Goal: Task Accomplishment & Management: Manage account settings

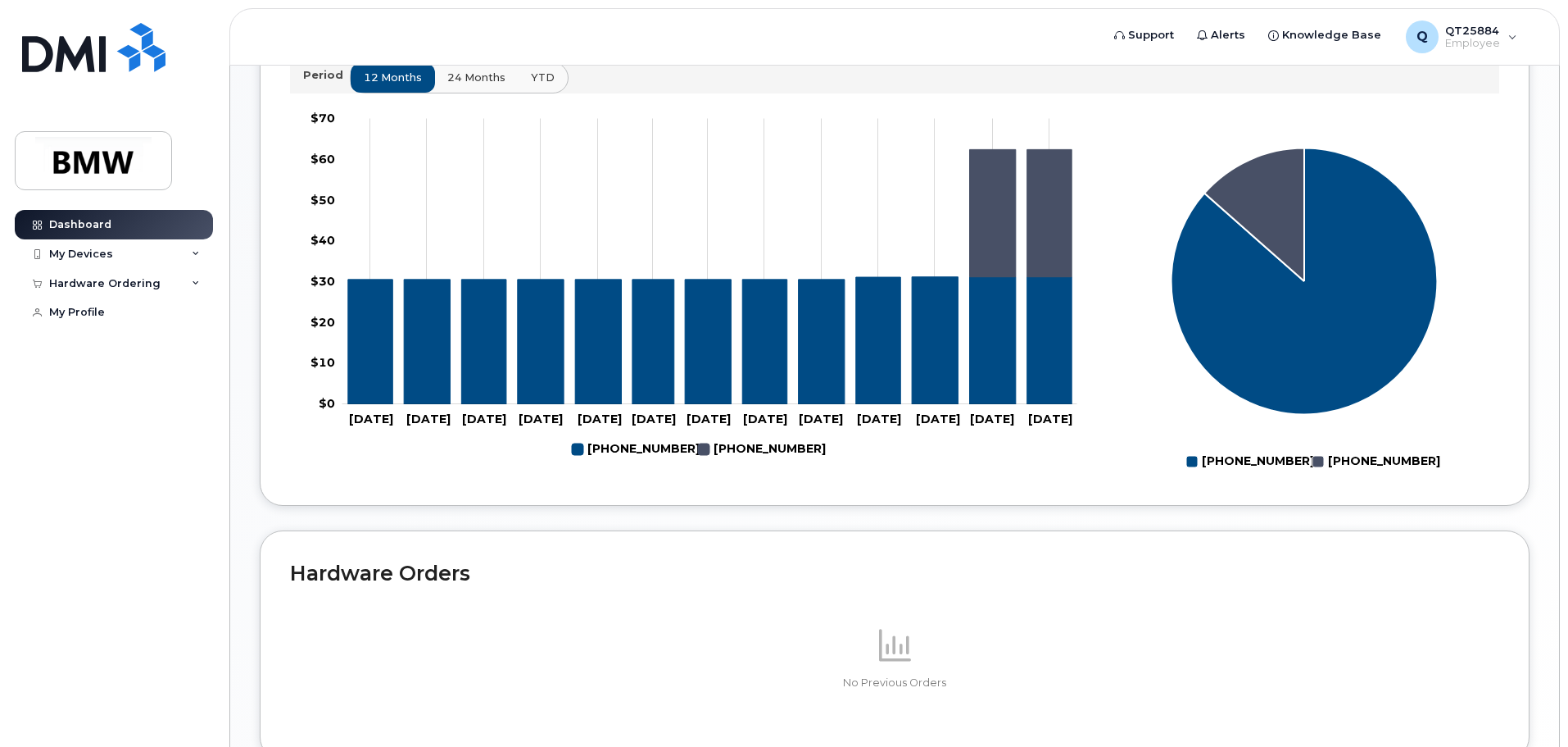
scroll to position [571, 0]
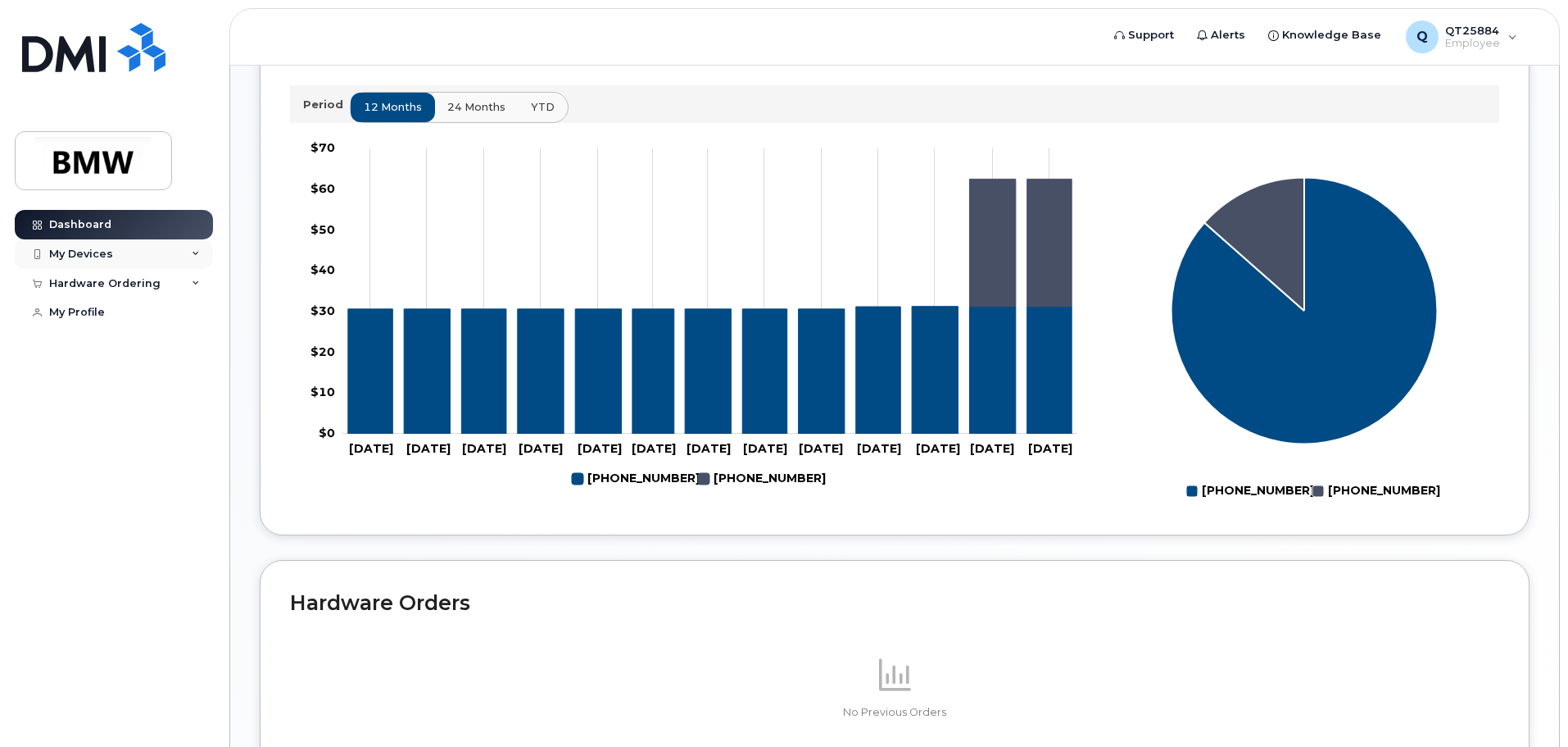
click at [74, 252] on div "My Devices" at bounding box center [81, 253] width 64 height 13
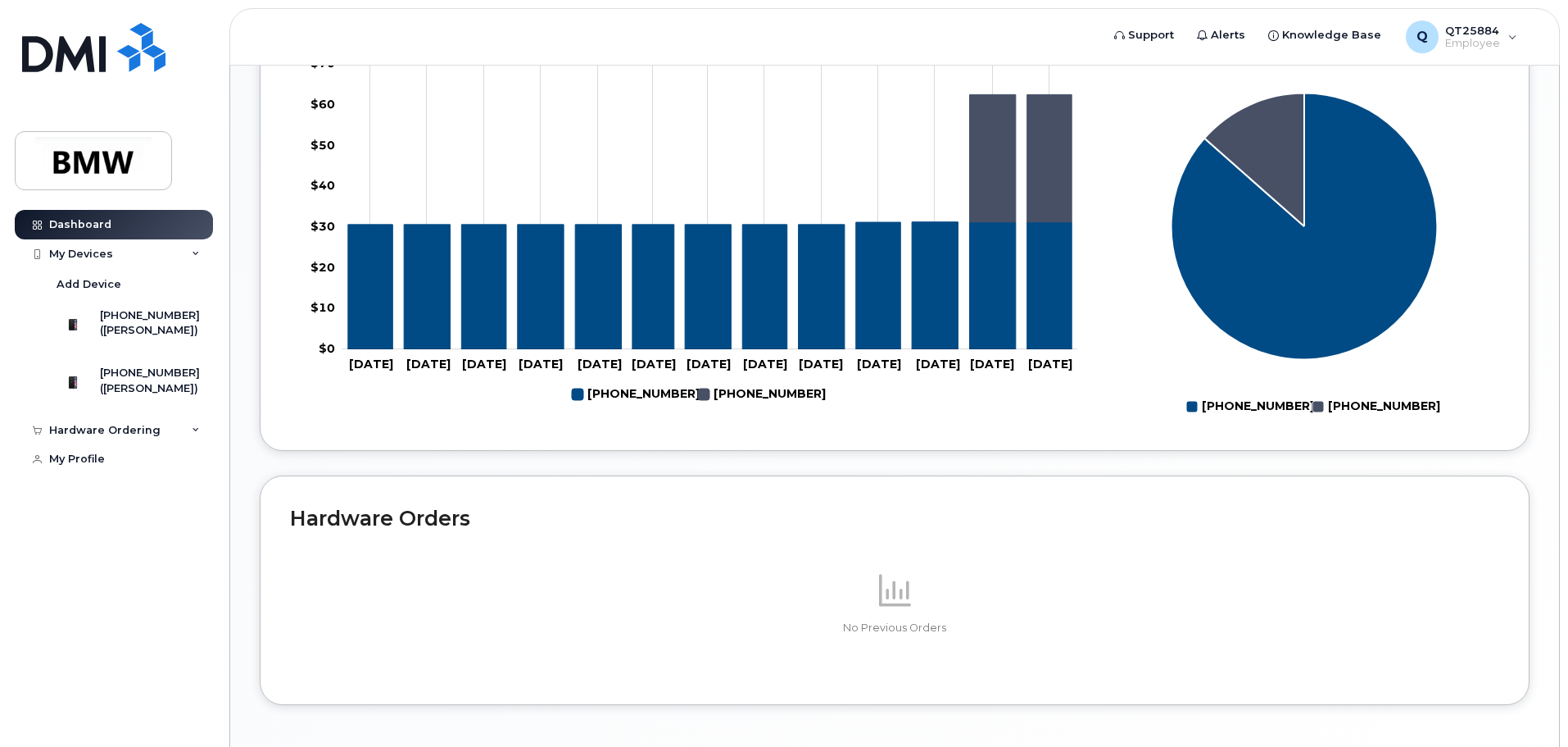
scroll to position [735, 0]
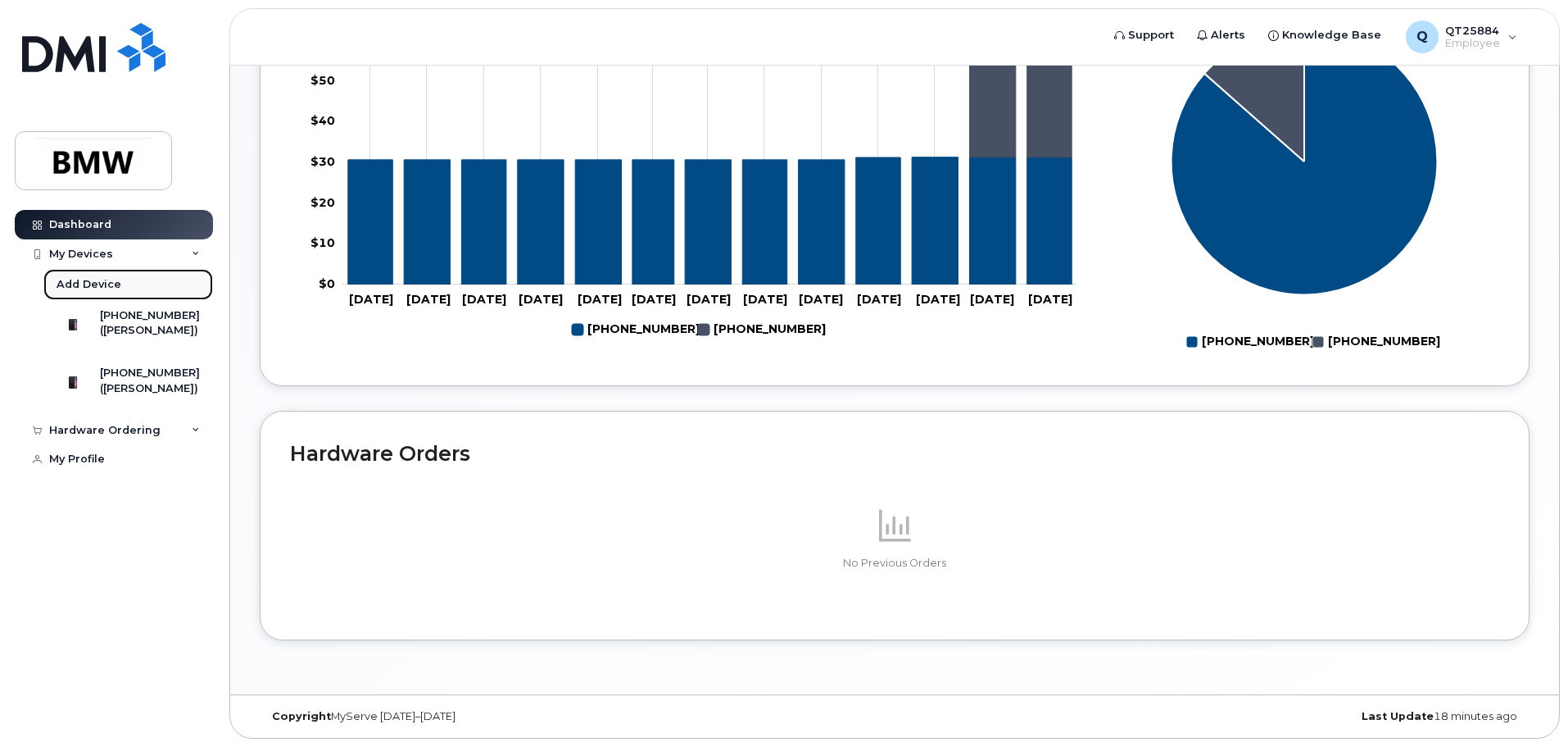
click at [95, 280] on div "Add Device" at bounding box center [89, 284] width 65 height 14
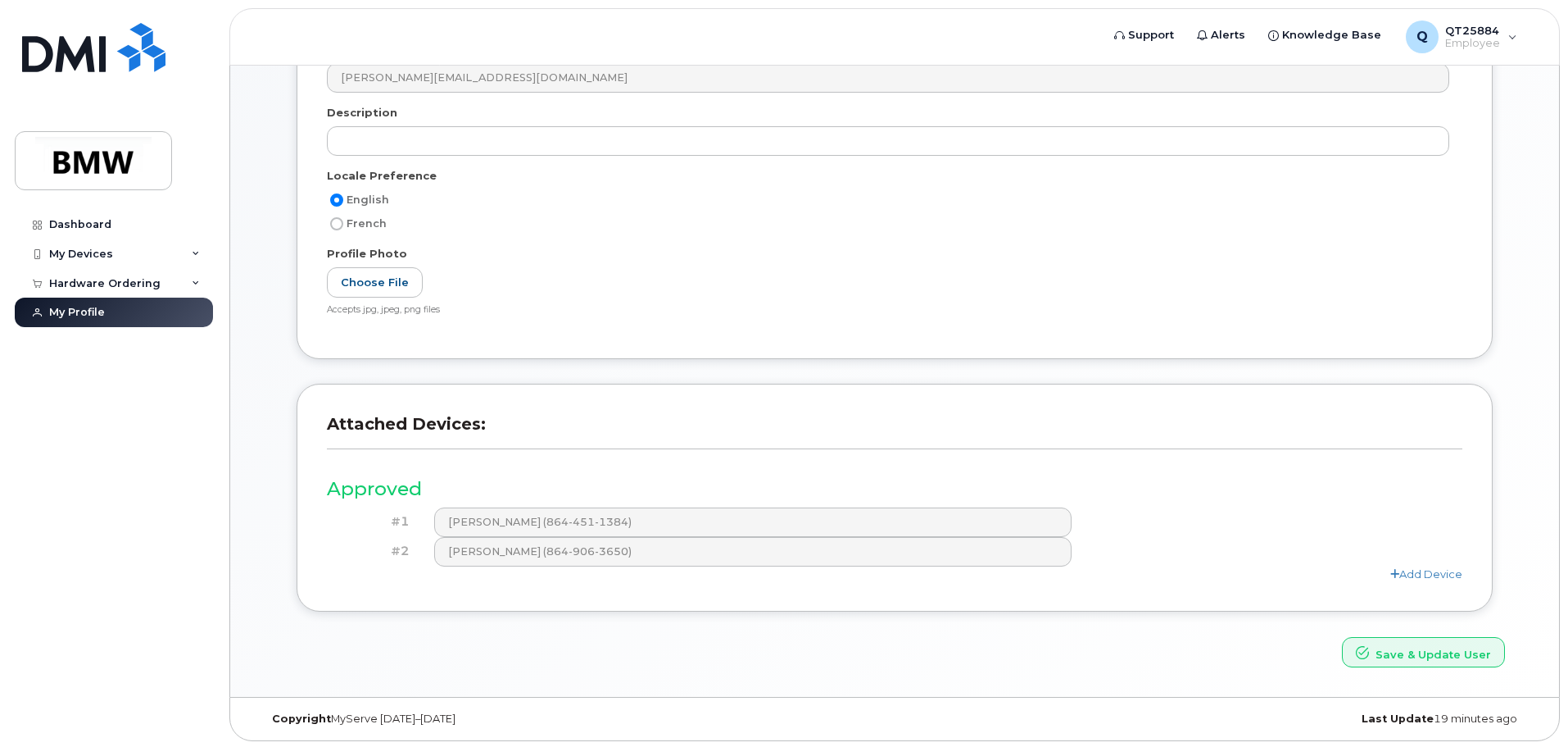
scroll to position [257, 0]
click at [1397, 569] on icon at bounding box center [1394, 571] width 9 height 10
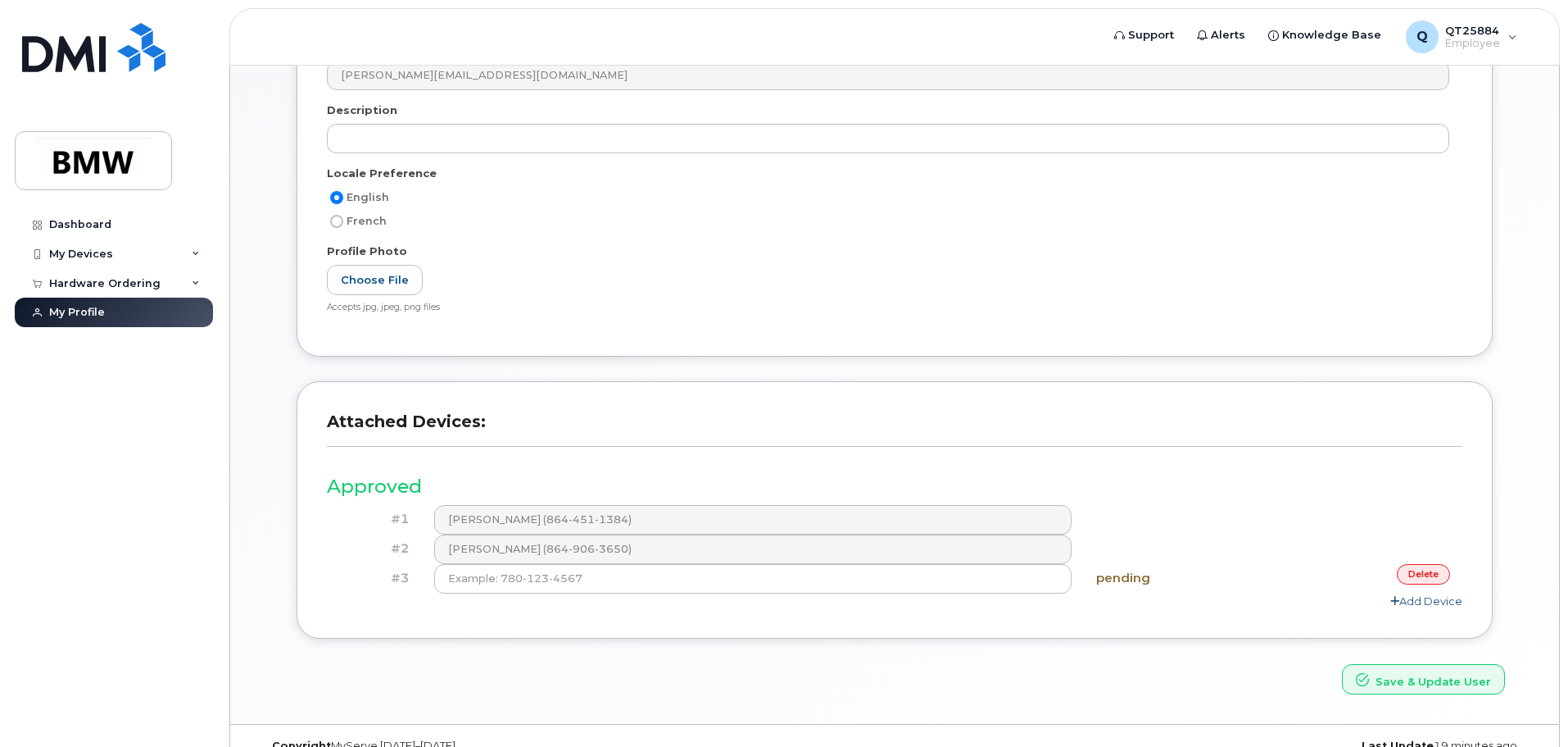
click at [1396, 599] on icon at bounding box center [1394, 601] width 9 height 10
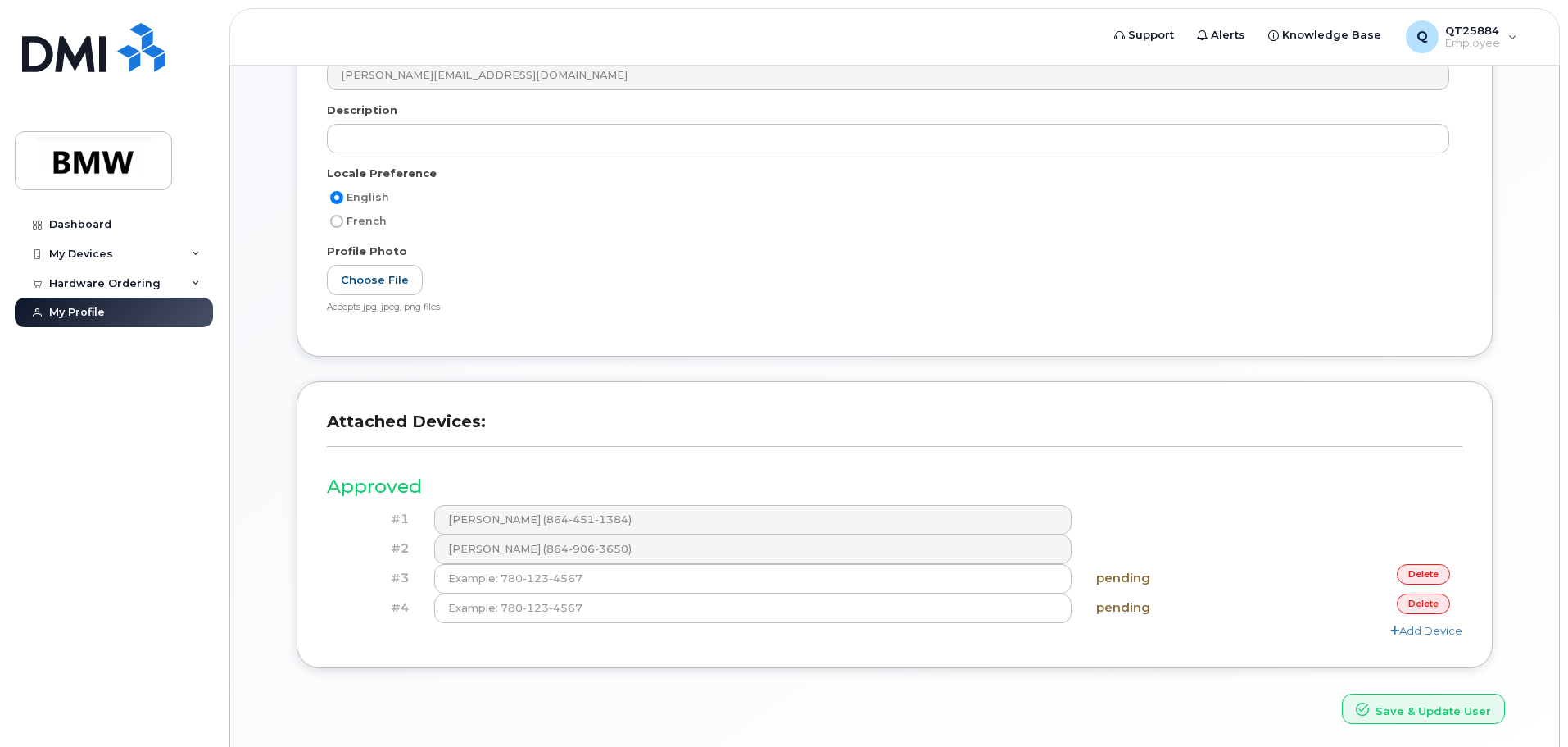
click at [1417, 604] on link "delete" at bounding box center [1423, 604] width 53 height 20
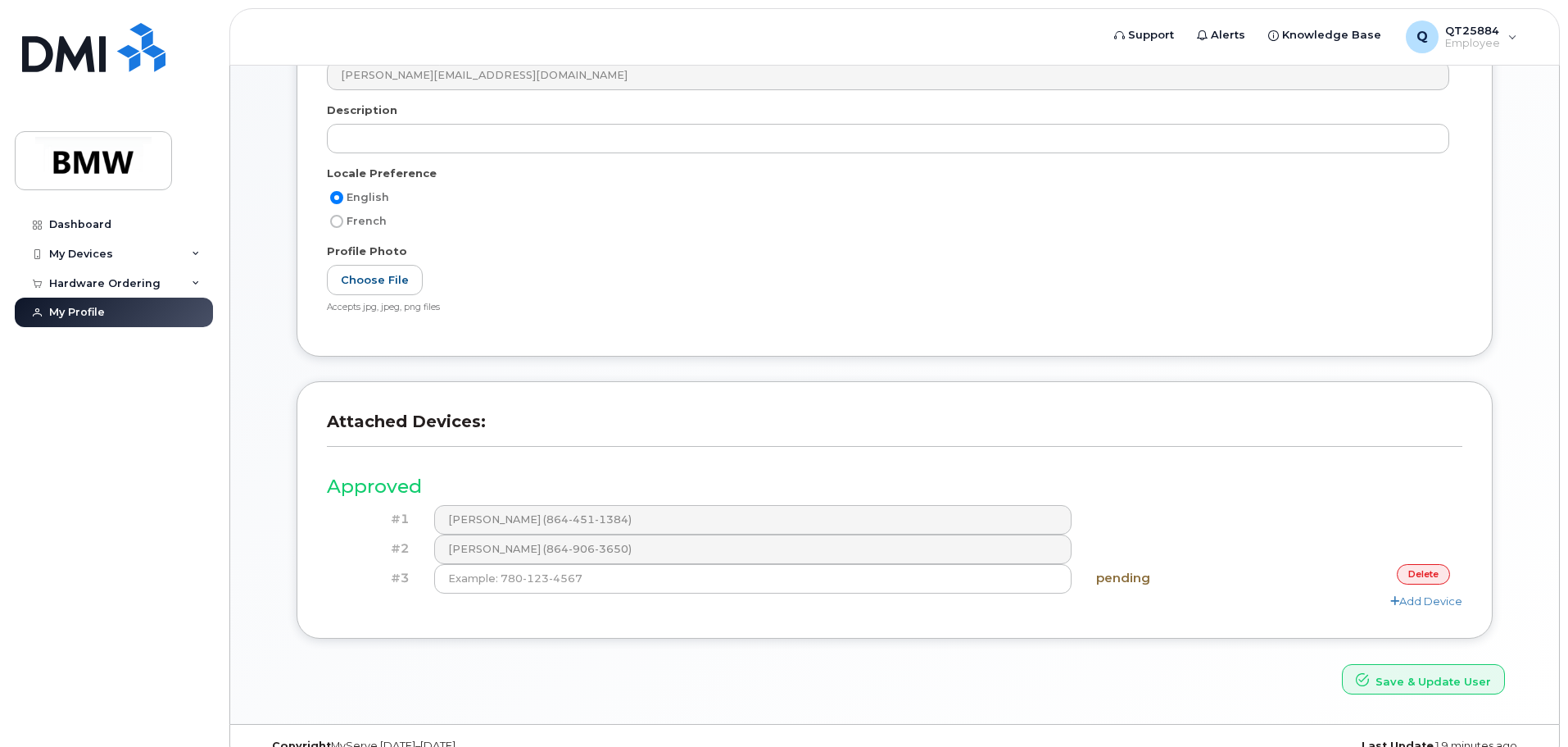
click at [1425, 576] on link "delete" at bounding box center [1423, 574] width 53 height 20
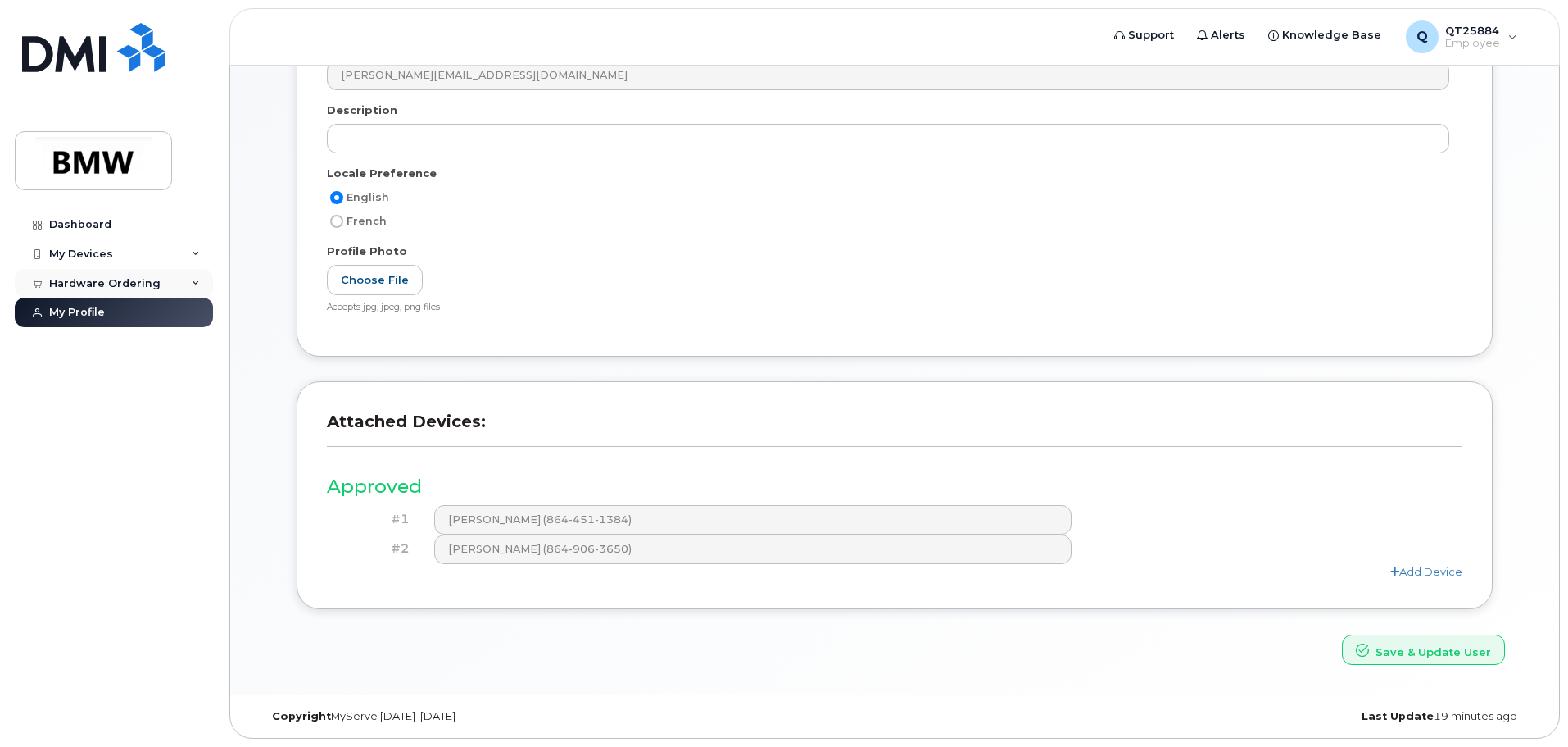
click at [89, 285] on div "Hardware Ordering" at bounding box center [105, 283] width 112 height 13
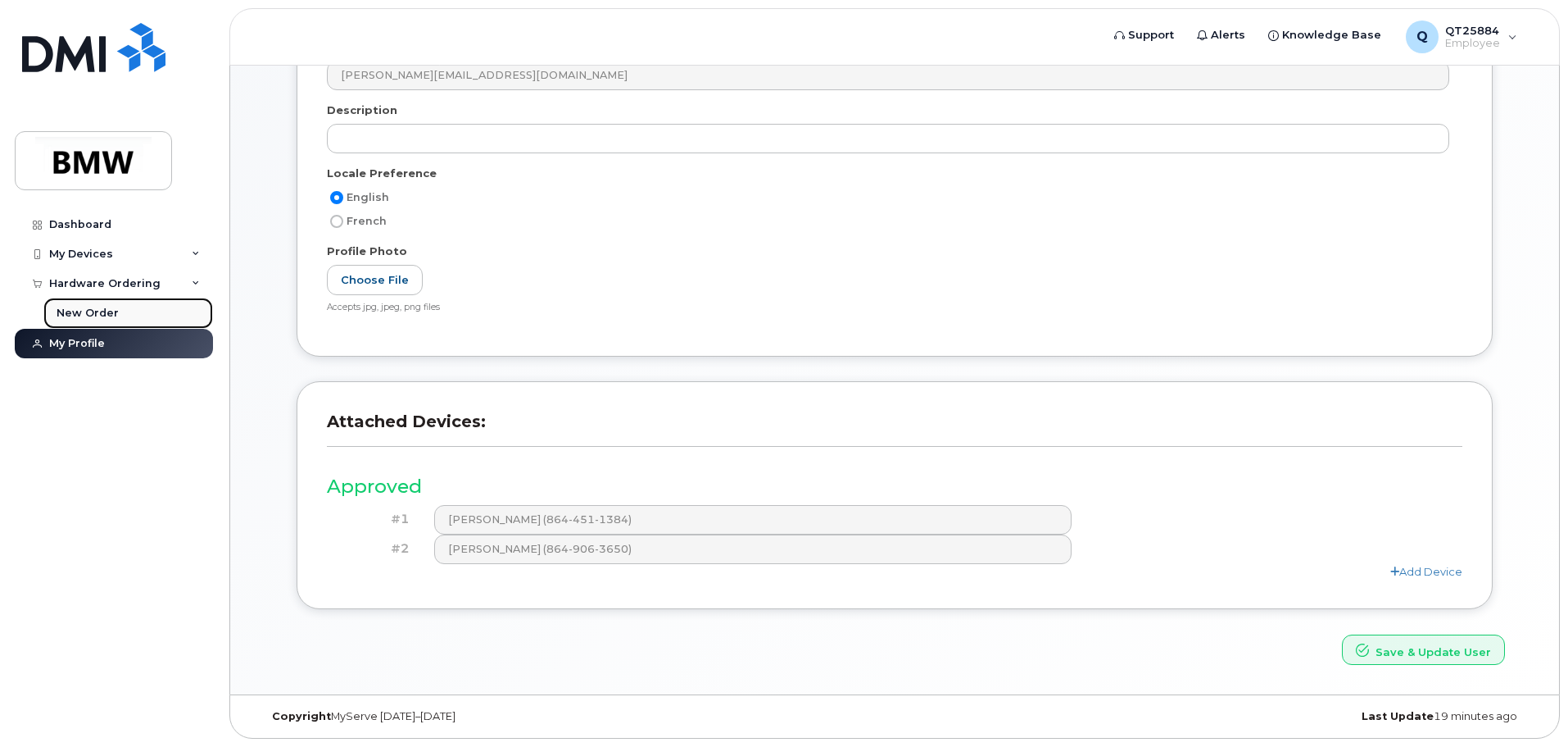
click at [89, 310] on div "New Order" at bounding box center [87, 313] width 62 height 14
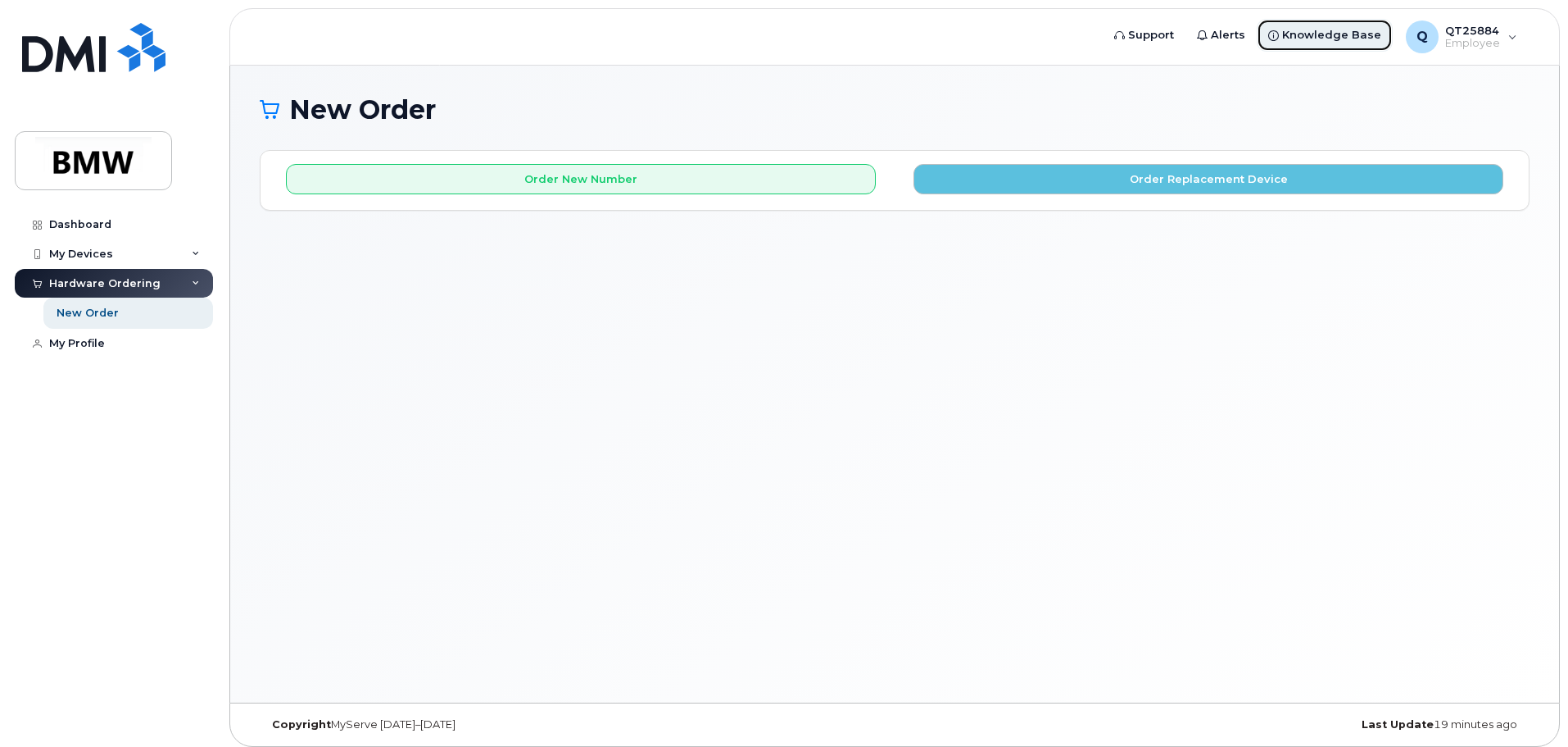
click at [1322, 34] on span "Knowledge Base" at bounding box center [1332, 35] width 99 height 16
